Goal: Task Accomplishment & Management: Manage account settings

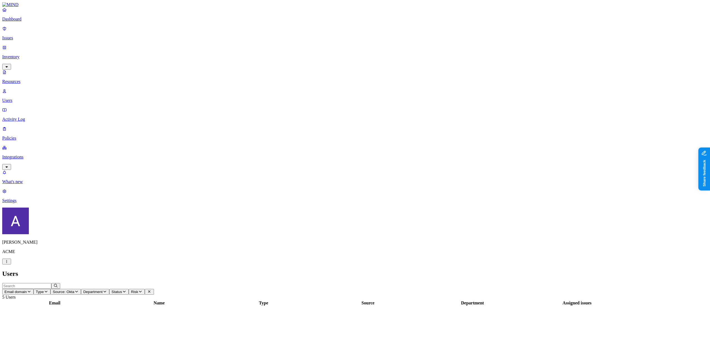
click at [74, 289] on span "Source: Okta" at bounding box center [64, 291] width 22 height 4
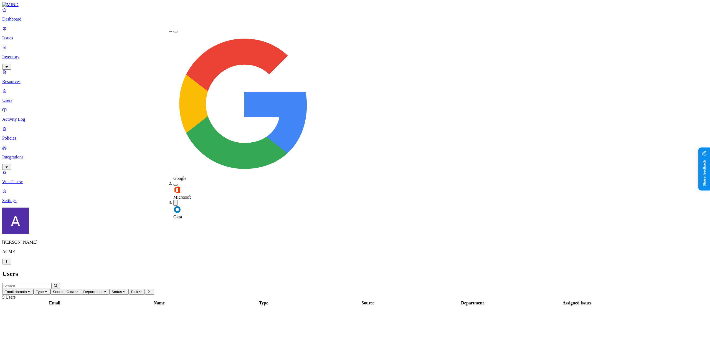
click at [172, 270] on h2 "Users" at bounding box center [354, 273] width 705 height 7
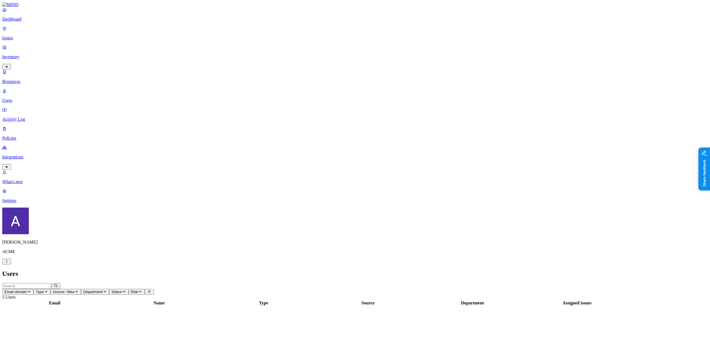
click at [26, 21] on p "Dashboard" at bounding box center [354, 19] width 705 height 5
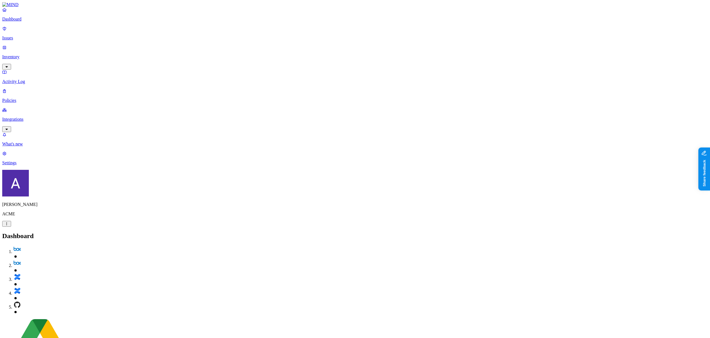
click at [17, 59] on div "Dashboard Issues Inventory Activity Log Policies Integrations" at bounding box center [354, 69] width 705 height 125
click at [19, 98] on p "Policies" at bounding box center [354, 100] width 705 height 5
